Goal: Task Accomplishment & Management: Use online tool/utility

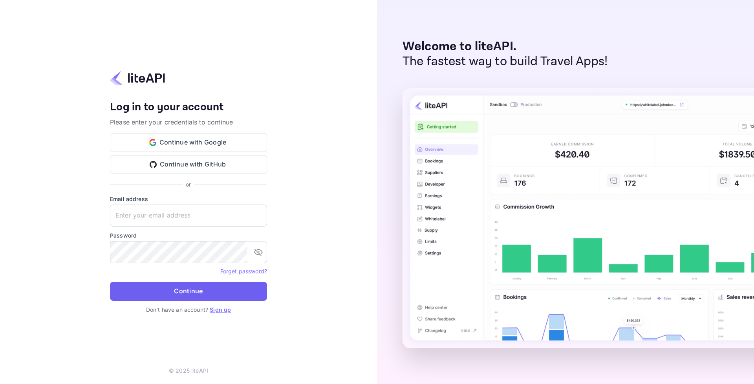
type input "adminpassword_support@yandex-team.ru"
click at [174, 286] on button "Continue" at bounding box center [188, 291] width 157 height 19
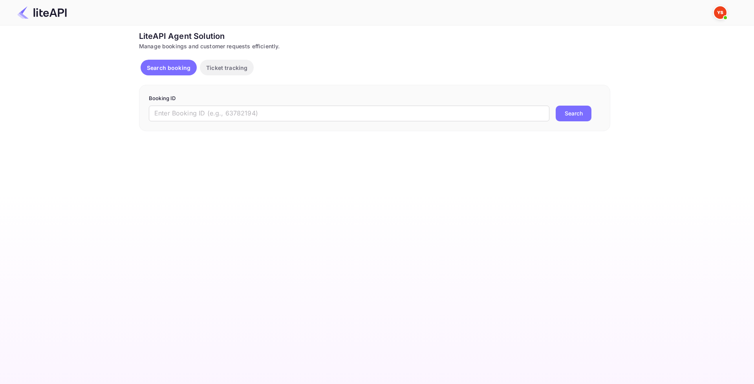
click at [225, 73] on button "Ticket tracking" at bounding box center [227, 68] width 54 height 16
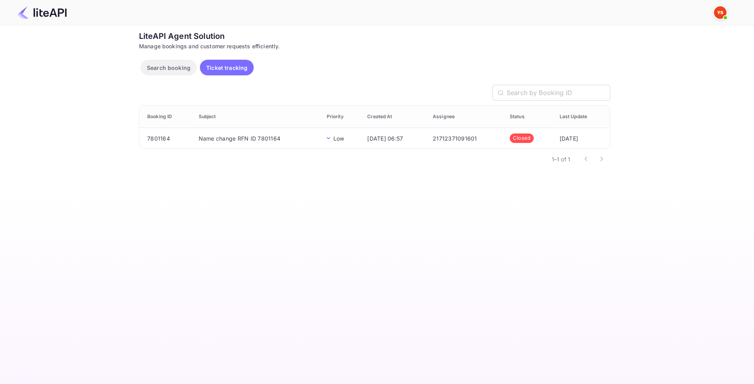
click at [163, 66] on p "Search booking" at bounding box center [169, 68] width 44 height 8
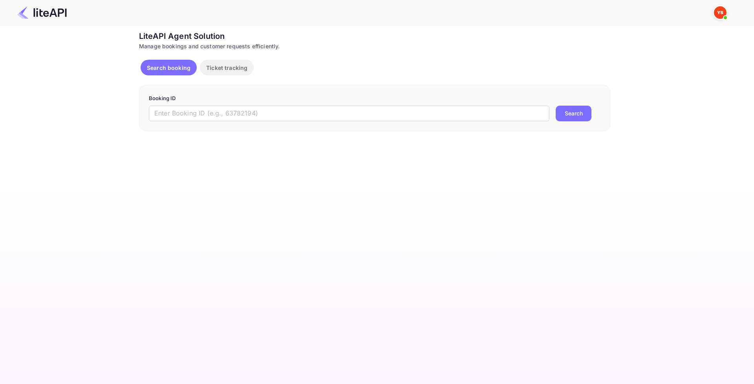
click at [716, 14] on img at bounding box center [720, 12] width 13 height 13
click at [473, 36] on div at bounding box center [377, 192] width 754 height 384
click at [177, 35] on div "LiteAPI Agent Solution" at bounding box center [374, 36] width 471 height 12
drag, startPoint x: 167, startPoint y: 47, endPoint x: 247, endPoint y: 49, distance: 79.4
click at [246, 49] on div "Manage bookings and customer requests efficiently." at bounding box center [374, 46] width 471 height 8
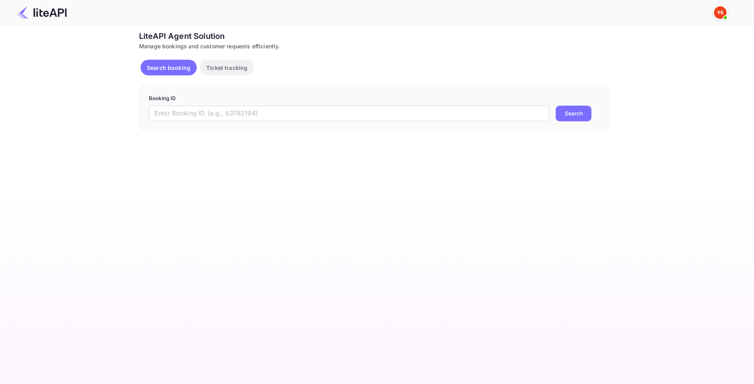
click at [300, 68] on div "Search booking Ticket tracking" at bounding box center [374, 69] width 471 height 19
click at [47, 12] on img at bounding box center [41, 12] width 49 height 13
click at [215, 66] on p "Ticket tracking" at bounding box center [226, 68] width 41 height 8
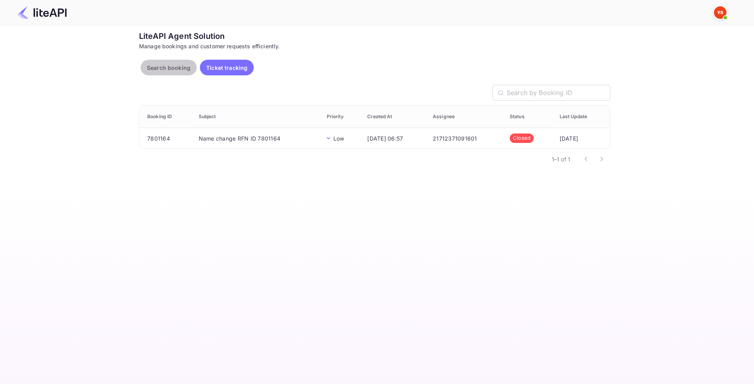
click at [168, 64] on p "Search booking" at bounding box center [169, 68] width 44 height 8
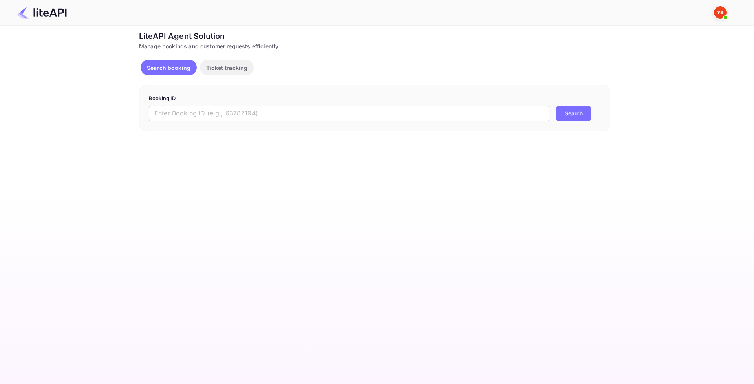
click at [231, 114] on input "text" at bounding box center [349, 114] width 401 height 16
click at [287, 80] on div "LiteAPI Agent Solution Manage bookings and customer requests efficiently. Searc…" at bounding box center [374, 80] width 471 height 101
